Goal: Transaction & Acquisition: Obtain resource

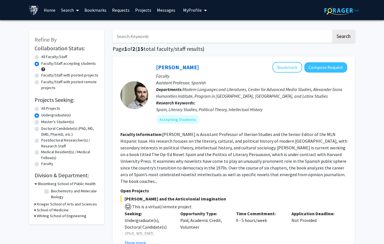
click at [75, 11] on span at bounding box center [76, 11] width 5 height 20
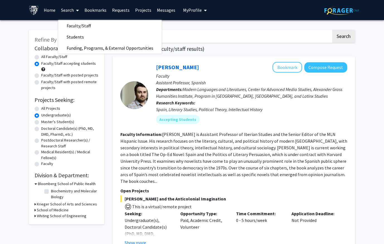
click at [101, 10] on link "Bookmarks" at bounding box center [96, 10] width 28 height 20
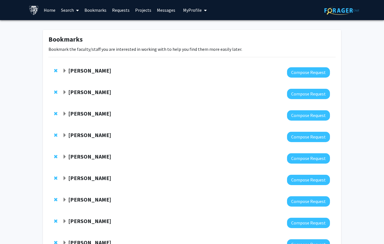
scroll to position [132, 0]
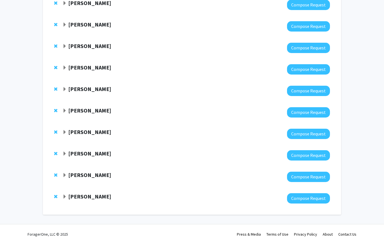
click at [76, 195] on strong "[PERSON_NAME]" at bounding box center [89, 196] width 43 height 7
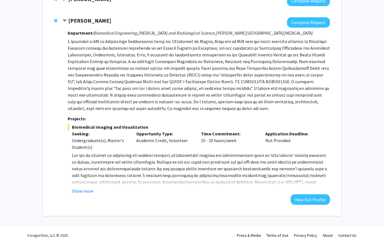
scroll to position [308, 0]
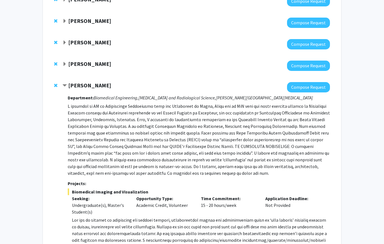
click at [83, 86] on strong "[PERSON_NAME]" at bounding box center [89, 85] width 43 height 7
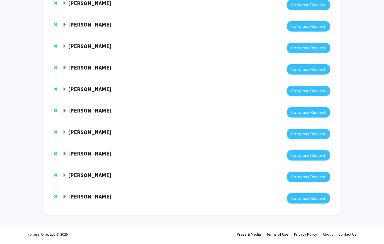
scroll to position [0, 0]
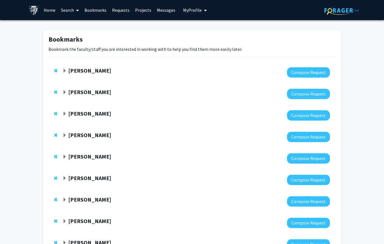
click at [85, 72] on strong "[PERSON_NAME]" at bounding box center [89, 70] width 43 height 7
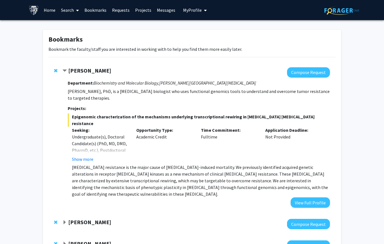
click at [96, 72] on strong "[PERSON_NAME]" at bounding box center [89, 70] width 43 height 7
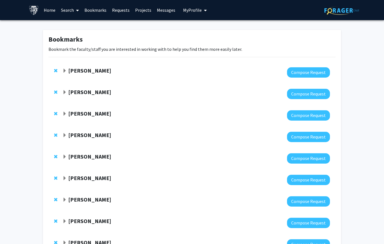
click at [92, 95] on strong "[PERSON_NAME]" at bounding box center [89, 91] width 43 height 7
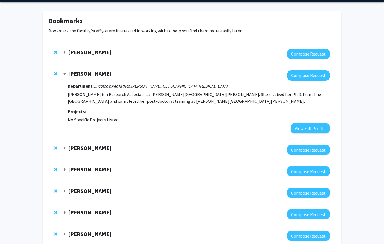
scroll to position [19, 0]
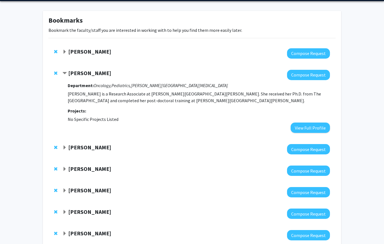
click at [99, 69] on strong "[PERSON_NAME]" at bounding box center [89, 72] width 43 height 7
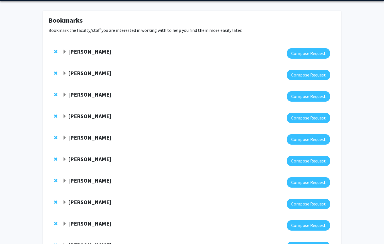
click at [90, 95] on strong "[PERSON_NAME]" at bounding box center [89, 94] width 43 height 7
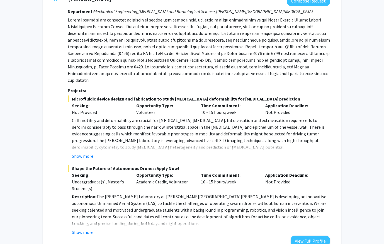
scroll to position [98, 0]
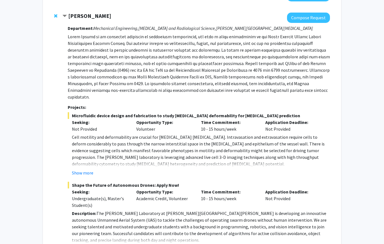
click at [99, 18] on strong "[PERSON_NAME]" at bounding box center [89, 15] width 43 height 7
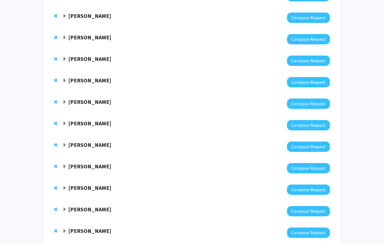
click at [95, 39] on strong "Karen Fleming" at bounding box center [89, 37] width 43 height 7
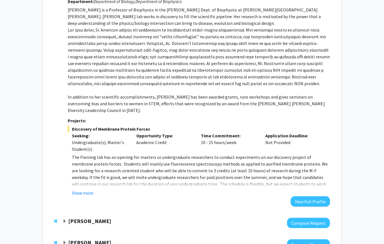
scroll to position [146, 0]
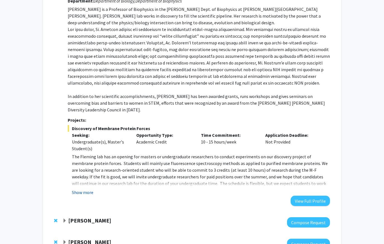
click at [90, 189] on button "Show more" at bounding box center [82, 192] width 21 height 7
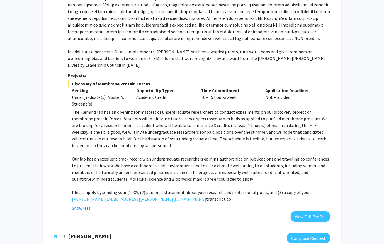
scroll to position [193, 0]
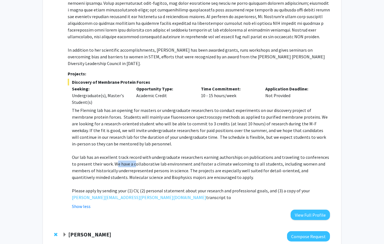
drag, startPoint x: 111, startPoint y: 156, endPoint x: 131, endPoint y: 155, distance: 19.8
click at [130, 155] on p "Our lab has an excellent track record with undergraduate researchers earning au…" at bounding box center [201, 167] width 258 height 27
click at [134, 166] on p "Our lab has an excellent track record with undergraduate researchers earning au…" at bounding box center [201, 167] width 258 height 27
drag, startPoint x: 119, startPoint y: 190, endPoint x: 118, endPoint y: 193, distance: 3.3
click at [118, 193] on div "The Fleming lab has an opening for masters or undergraduate researchers to cond…" at bounding box center [201, 154] width 258 height 94
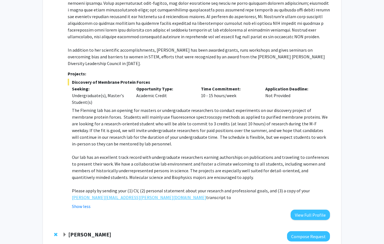
drag, startPoint x: 118, startPoint y: 190, endPoint x: 116, endPoint y: 193, distance: 3.8
click at [116, 193] on div "The Fleming lab has an opening for masters or undergraduate researchers to cond…" at bounding box center [201, 154] width 258 height 94
copy p "Please apply by sending your (1) CV, (2) personal statement about your research…"
click at [299, 210] on button "View Full Profile" at bounding box center [310, 214] width 39 height 10
click at [131, 147] on p at bounding box center [201, 150] width 258 height 7
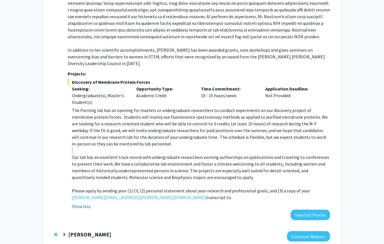
click at [131, 147] on p at bounding box center [201, 150] width 258 height 7
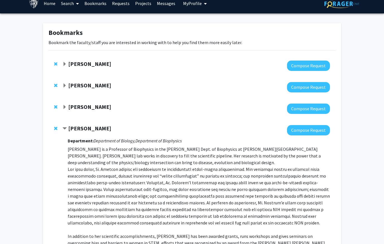
scroll to position [0, 0]
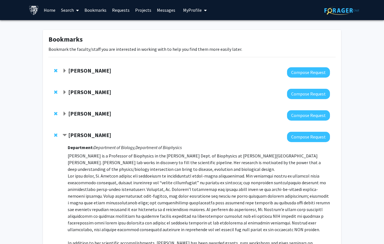
click at [88, 132] on strong "Karen Fleming" at bounding box center [89, 134] width 43 height 7
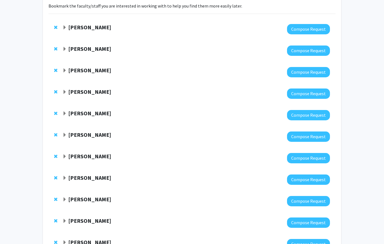
click at [94, 115] on strong "Bunmi Ogungbe" at bounding box center [89, 113] width 43 height 7
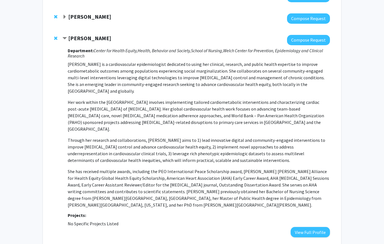
scroll to position [82, 0]
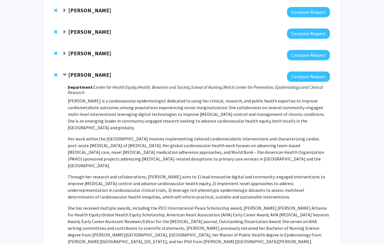
click at [93, 70] on div "Bunmi Ogungbe Compose Request Department: Center for Health Equity, Health, Beh…" at bounding box center [192, 173] width 287 height 214
click at [86, 74] on strong "Bunmi Ogungbe" at bounding box center [89, 74] width 43 height 7
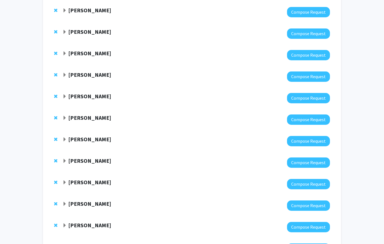
click at [88, 98] on strong "Gregory Kirk" at bounding box center [89, 96] width 43 height 7
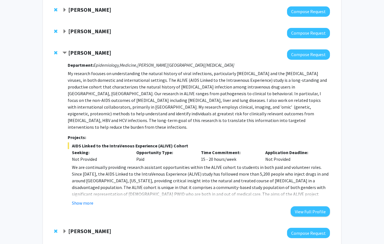
scroll to position [125, 0]
click at [86, 199] on button "Show more" at bounding box center [82, 202] width 21 height 7
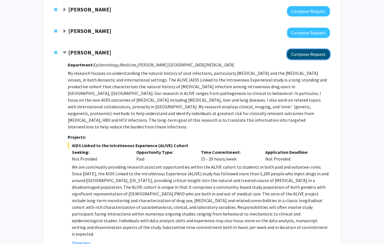
click at [310, 53] on button "Compose Request" at bounding box center [308, 54] width 43 height 10
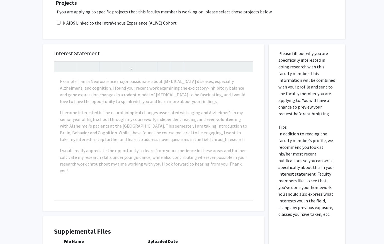
scroll to position [137, 0]
click at [62, 21] on span at bounding box center [64, 23] width 4 height 4
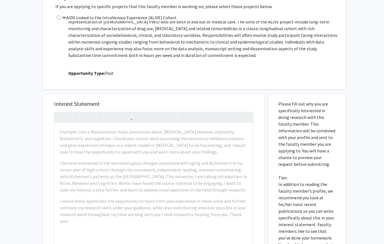
scroll to position [47, 0]
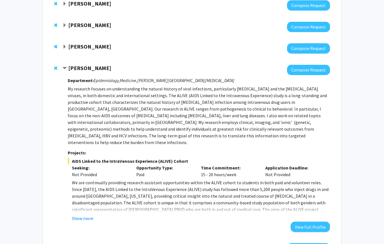
scroll to position [103, 0]
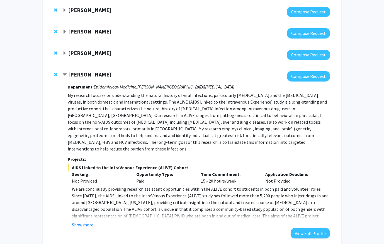
click at [72, 29] on strong "Karen Fleming" at bounding box center [89, 31] width 43 height 7
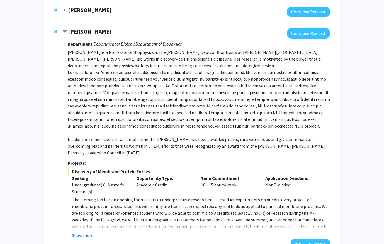
click at [297, 38] on div "Department: Department of Biology, Department of Biophysics Karen Fleming is a …" at bounding box center [199, 143] width 262 height 210
click at [298, 36] on button "Compose Request" at bounding box center [308, 33] width 43 height 10
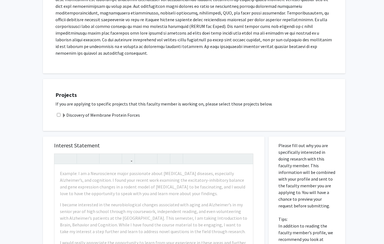
click at [95, 112] on label "Discovery of Membrane Protein Forces" at bounding box center [101, 115] width 78 height 7
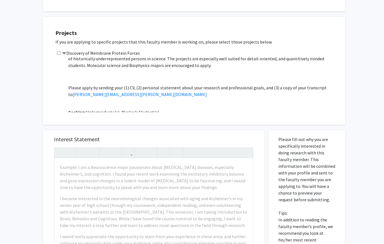
scroll to position [78, 0]
drag, startPoint x: 119, startPoint y: 80, endPoint x: 74, endPoint y: 81, distance: 45.2
click at [74, 84] on p "Please apply by sending your (1) CV, (2) personal statement about your research…" at bounding box center [204, 90] width 272 height 13
copy link "Karen.Fleming@jhu.edu"
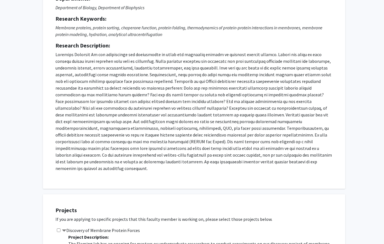
scroll to position [0, 0]
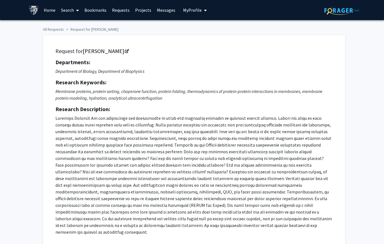
click at [101, 12] on link "Bookmarks" at bounding box center [96, 10] width 28 height 20
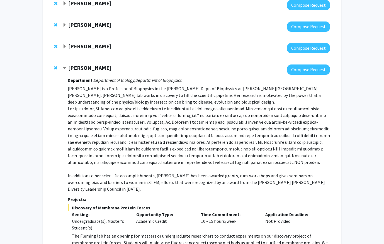
scroll to position [175, 0]
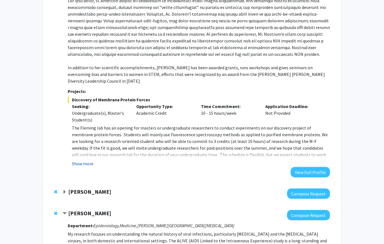
click at [84, 160] on button "Show more" at bounding box center [82, 163] width 21 height 7
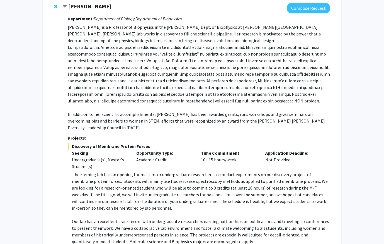
scroll to position [77, 0]
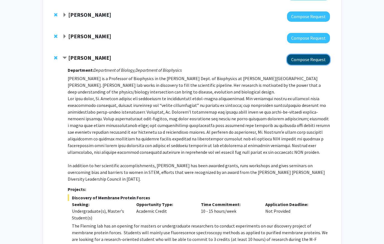
click at [302, 59] on button "Compose Request" at bounding box center [308, 59] width 43 height 10
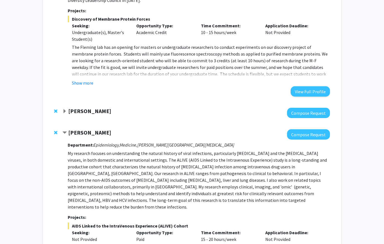
scroll to position [198, 0]
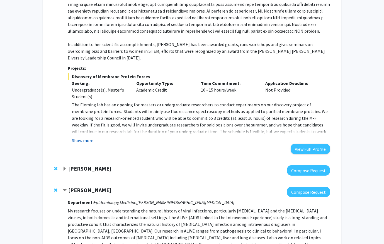
click at [86, 137] on button "Show more" at bounding box center [82, 140] width 21 height 7
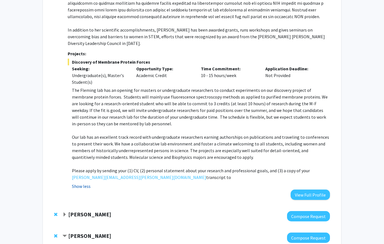
scroll to position [209, 0]
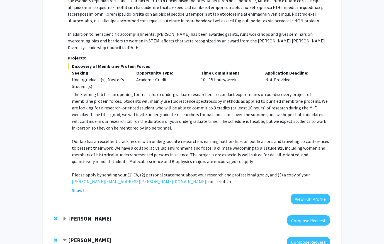
drag, startPoint x: 159, startPoint y: 166, endPoint x: 213, endPoint y: 173, distance: 53.9
click at [213, 173] on div "The Fleming lab has an opening for masters or undergraduate researchers to cond…" at bounding box center [201, 138] width 258 height 94
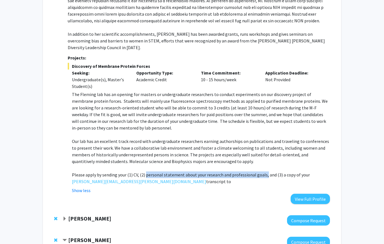
copy p "personal statement about your research and professional goals,"
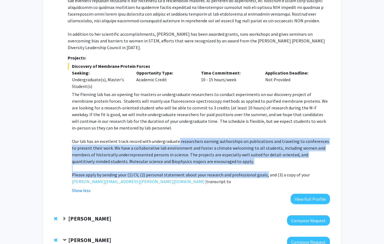
drag, startPoint x: 262, startPoint y: 168, endPoint x: 177, endPoint y: 152, distance: 86.7
click at [177, 147] on div "The Fleming lab has an opening for masters or undergraduate researchers to cond…" at bounding box center [201, 138] width 258 height 94
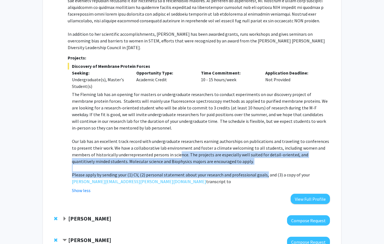
click at [177, 153] on p "Our lab has an excellent track record with undergraduate researchers earning au…" at bounding box center [201, 151] width 258 height 27
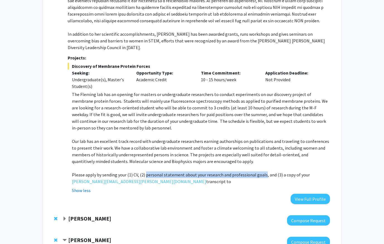
drag, startPoint x: 145, startPoint y: 168, endPoint x: 262, endPoint y: 169, distance: 116.3
click at [262, 171] on p "Please apply by sending your (1) CV, (2) personal statement about your research…" at bounding box center [201, 177] width 258 height 13
copy p "personal statement about your research and professional goals"
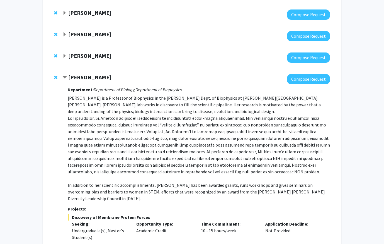
scroll to position [35, 0]
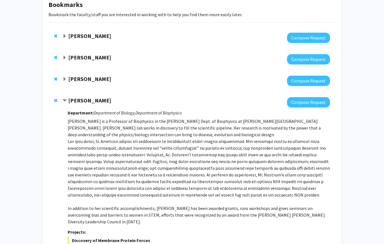
click at [65, 101] on span "Contract Karen Fleming Bookmark" at bounding box center [64, 100] width 4 height 4
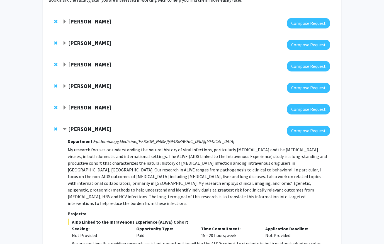
scroll to position [45, 0]
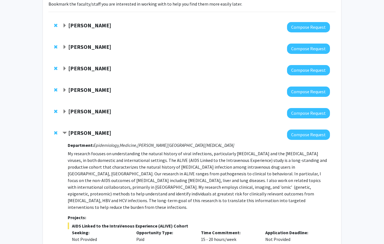
click at [100, 86] on strong "Karen Fleming" at bounding box center [89, 89] width 43 height 7
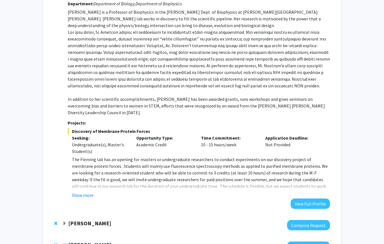
scroll to position [146, 0]
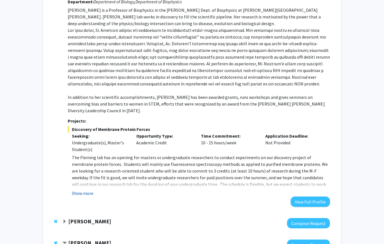
click at [85, 190] on button "Show more" at bounding box center [82, 193] width 21 height 7
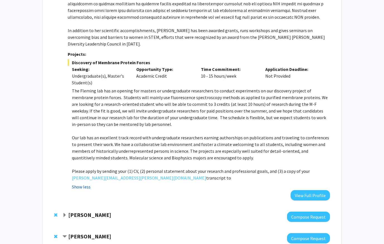
scroll to position [214, 0]
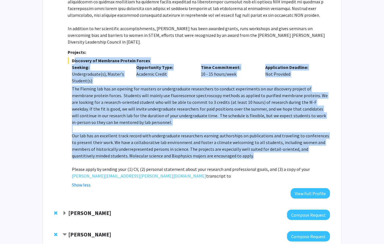
drag, startPoint x: 234, startPoint y: 149, endPoint x: 73, endPoint y: 52, distance: 188.4
click at [73, 57] on div "Discovery of Membrane Protein Forces Seeking: Undergraduate(s), Master's Studen…" at bounding box center [199, 122] width 262 height 131
copy div "Discovery of Membrane Protein Forces Seeking: Undergraduate(s), Master's Studen…"
click at [122, 57] on span "Discovery of Membrane Protein Forces" at bounding box center [199, 60] width 262 height 7
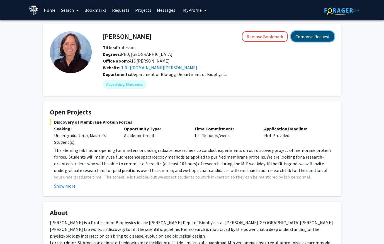
click at [316, 35] on button "Compose Request" at bounding box center [312, 36] width 43 height 10
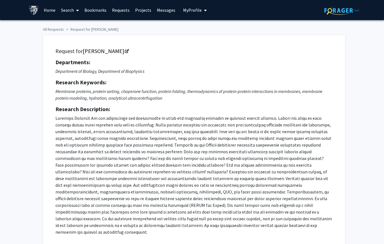
scroll to position [241, 0]
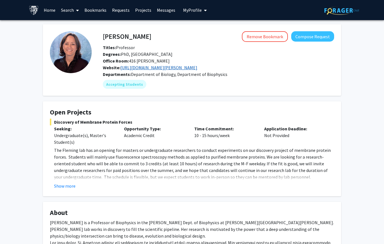
click at [166, 68] on link "https://pages.jh.edu/fleming/" at bounding box center [158, 68] width 77 height 6
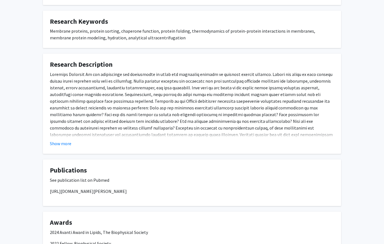
scroll to position [399, 0]
